Goal: Task Accomplishment & Management: Use online tool/utility

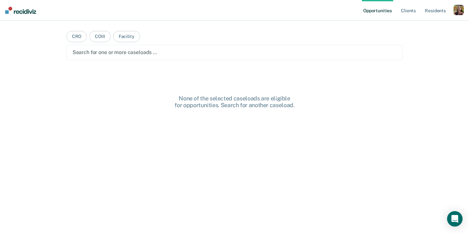
click at [460, 8] on div "button" at bounding box center [458, 10] width 10 height 10
click at [417, 25] on link "Profile" at bounding box center [433, 26] width 52 height 5
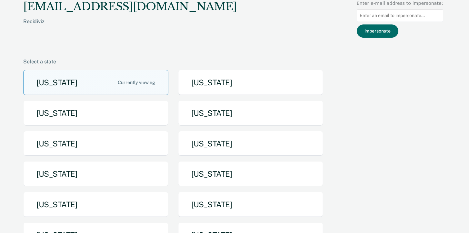
click at [397, 15] on input at bounding box center [400, 15] width 86 height 13
paste input "[PERSON_NAME][EMAIL_ADDRESS][PERSON_NAME][DOMAIN_NAME]"
type input "[PERSON_NAME][EMAIL_ADDRESS][PERSON_NAME][DOMAIN_NAME]"
click at [382, 33] on button "Impersonate" at bounding box center [378, 31] width 42 height 13
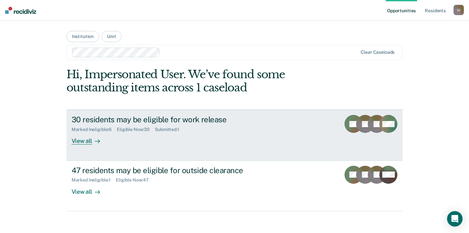
click at [112, 139] on div "30 residents may be eligible for work release Marked Ineligible : 6 Eligible No…" at bounding box center [193, 130] width 242 height 30
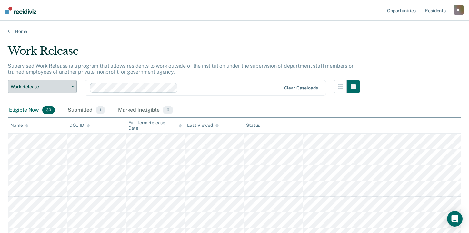
click at [54, 85] on span "Work Release" at bounding box center [40, 86] width 58 height 5
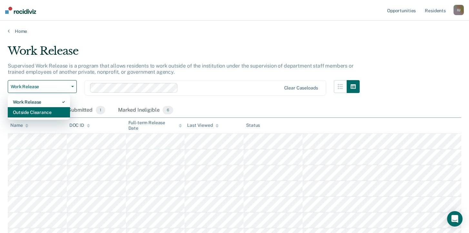
click at [42, 109] on div "Outside Clearance" at bounding box center [39, 112] width 52 height 10
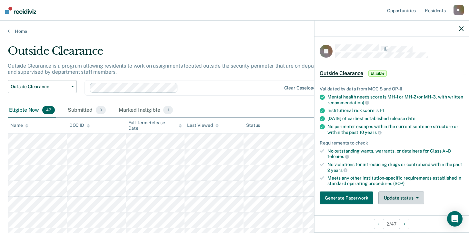
click at [406, 198] on button "Update status" at bounding box center [400, 198] width 45 height 13
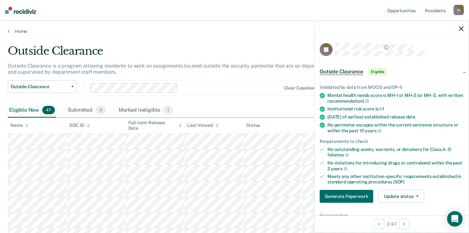
click at [440, 163] on div "No violations for introducing drugs or contraband within the past 2 years" at bounding box center [395, 166] width 136 height 11
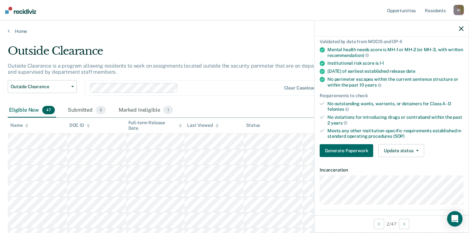
scroll to position [64, 0]
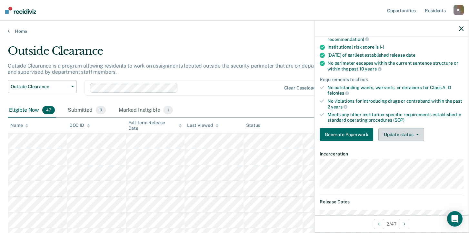
click at [408, 133] on button "Update status" at bounding box center [400, 134] width 45 height 13
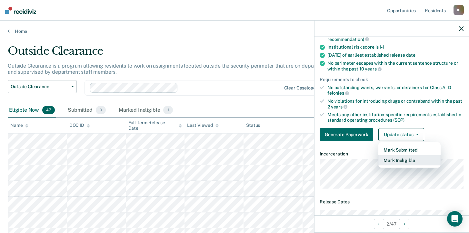
click at [408, 162] on button "Mark Ineligible" at bounding box center [409, 160] width 62 height 10
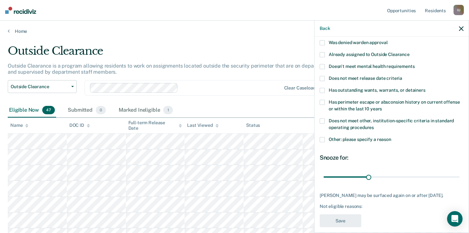
scroll to position [55, 0]
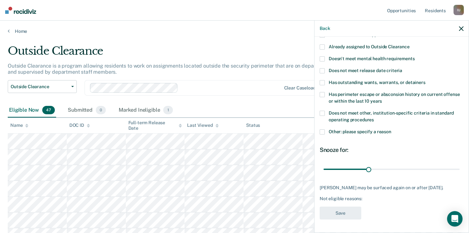
click at [363, 131] on span "Other: please specify a reason" at bounding box center [360, 131] width 63 height 5
